Goal: Transaction & Acquisition: Purchase product/service

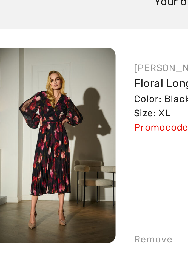
scroll to position [27, 0]
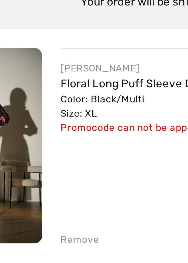
click at [60, 80] on link "Floral Long Puff Sleeve Dress Style 253774" at bounding box center [94, 82] width 78 height 5
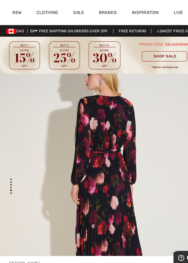
scroll to position [1171, 0]
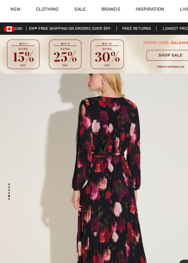
click at [45, 64] on img at bounding box center [94, 49] width 188 height 33
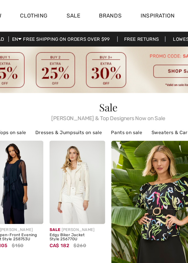
click at [110, 21] on div "Inspiration" at bounding box center [128, 11] width 37 height 22
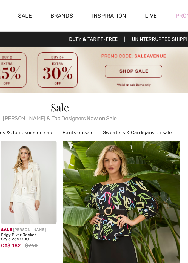
click at [156, 11] on link "Live" at bounding box center [158, 11] width 8 height 6
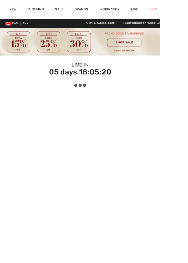
checkbox input "true"
